Goal: Submit feedback/report problem

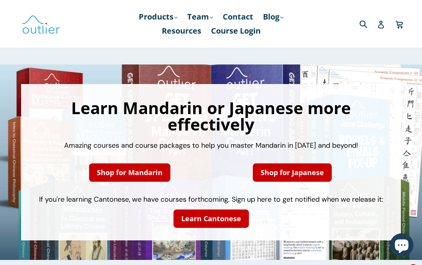
click at [268, 16] on link "Blog .cls-1{fill:#231f20} expand" at bounding box center [273, 17] width 28 height 14
click at [235, 16] on link "Contact" at bounding box center [238, 17] width 38 height 14
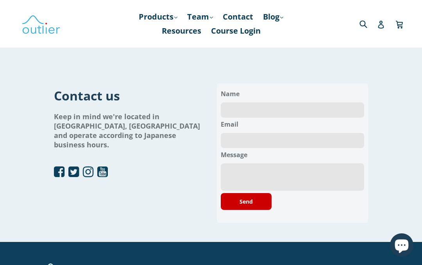
click at [236, 16] on link "Contact" at bounding box center [238, 17] width 38 height 14
click at [298, 111] on div "new-contact Contact us Keep in mind we're located in [GEOGRAPHIC_DATA], [GEOGRA…" at bounding box center [211, 208] width 422 height 354
click at [323, 112] on input "text" at bounding box center [292, 109] width 143 height 15
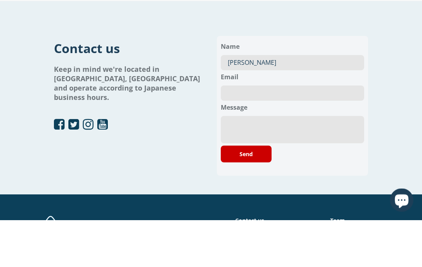
type input "[PERSON_NAME]"
click at [238, 133] on input "email" at bounding box center [292, 140] width 143 height 15
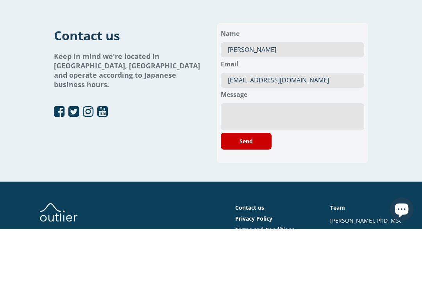
type input "[EMAIL_ADDRESS][DOMAIN_NAME]"
click at [240, 163] on textarea at bounding box center [292, 176] width 143 height 27
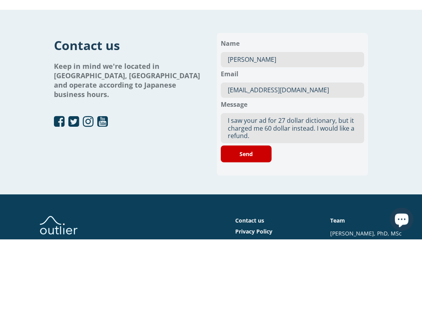
scroll to position [60, 0]
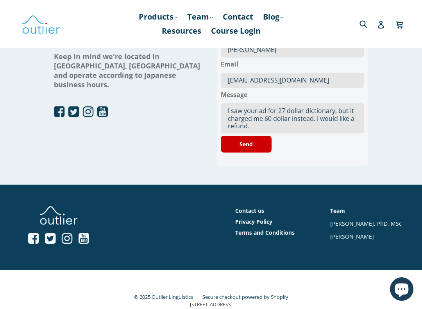
type textarea "I saw your ad for 27 dollar dictionary, but it charged me 60 dollar instead. I …"
click at [253, 152] on button "Send" at bounding box center [246, 144] width 51 height 17
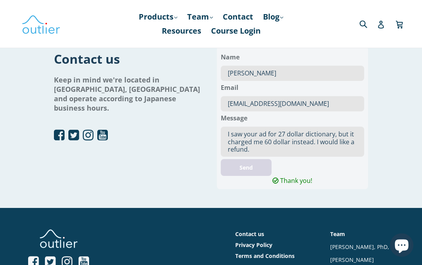
scroll to position [0, 0]
